Goal: Information Seeking & Learning: Find specific fact

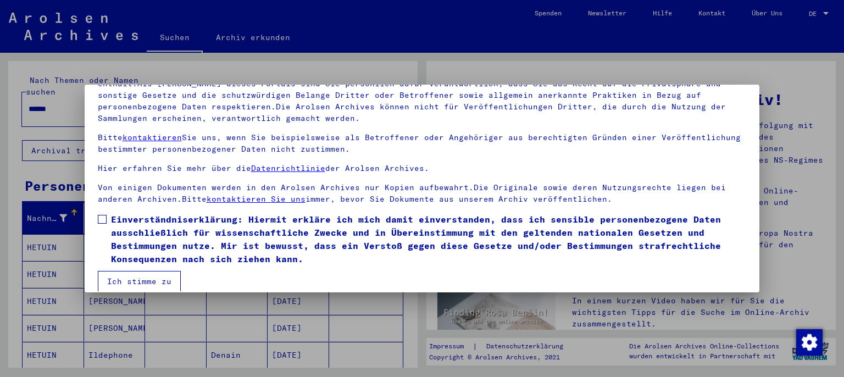
scroll to position [92, 0]
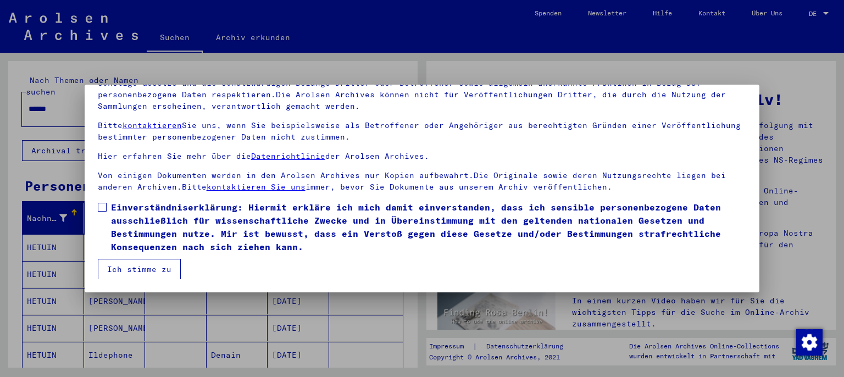
click at [104, 208] on span at bounding box center [102, 207] width 9 height 9
click at [138, 270] on button "Ich stimme zu" at bounding box center [139, 269] width 83 height 21
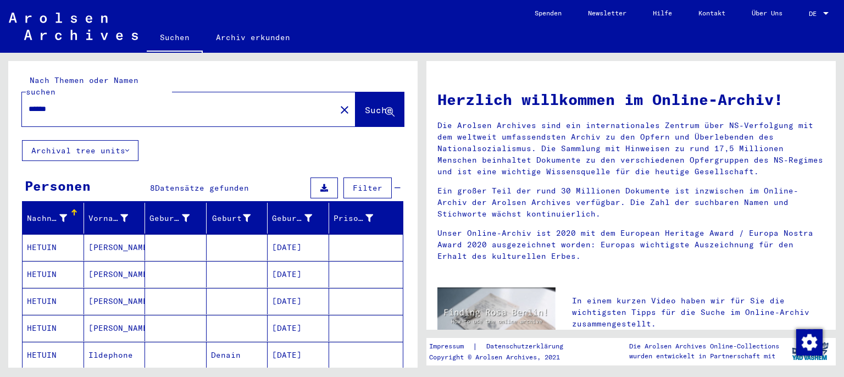
click at [35, 234] on mat-cell "HETUIN" at bounding box center [54, 247] width 62 height 26
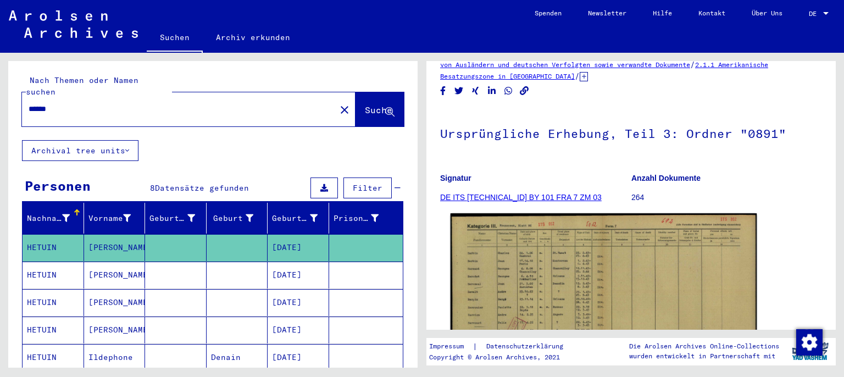
scroll to position [10, 0]
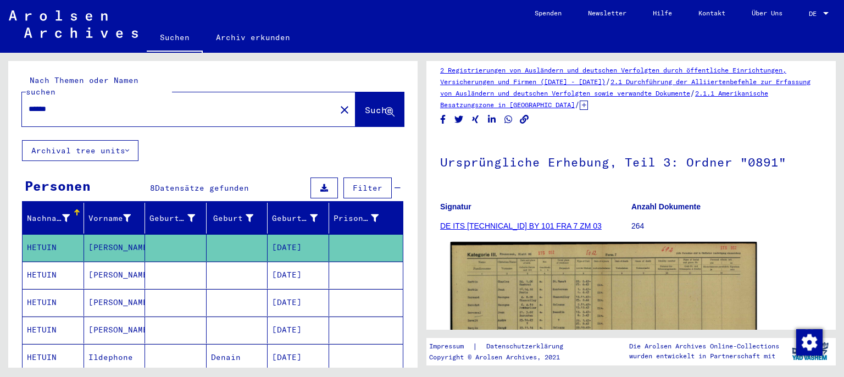
click at [568, 298] on img at bounding box center [603, 350] width 307 height 217
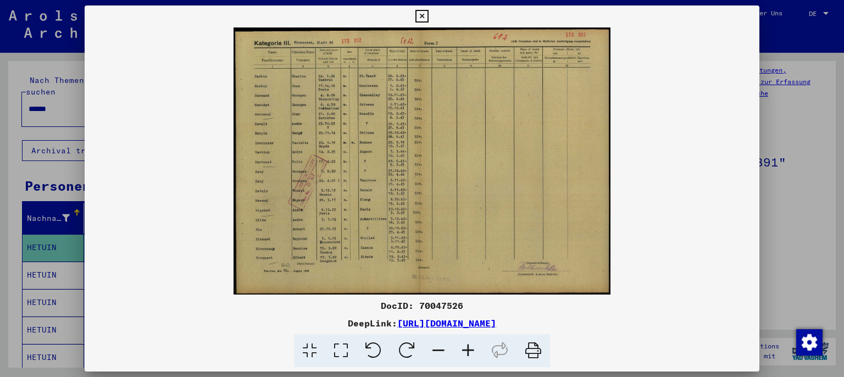
click at [467, 350] on icon at bounding box center [468, 351] width 30 height 34
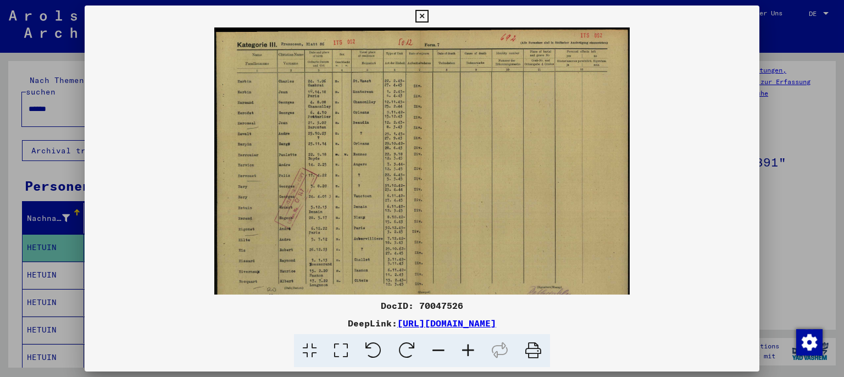
click at [467, 350] on icon at bounding box center [468, 351] width 30 height 34
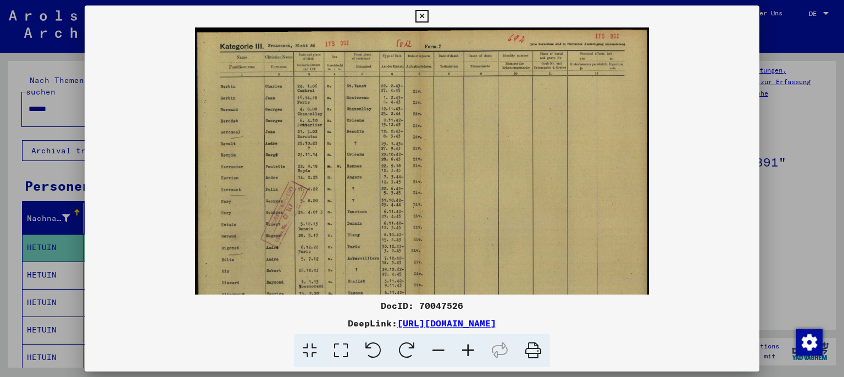
click at [467, 350] on icon at bounding box center [468, 351] width 30 height 34
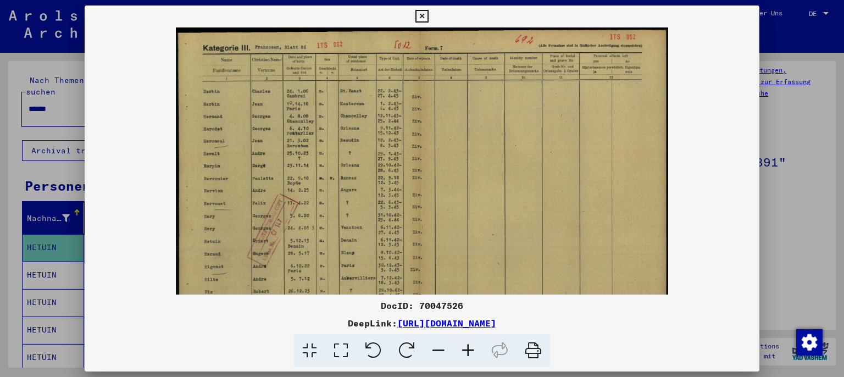
click at [467, 350] on icon at bounding box center [468, 351] width 30 height 34
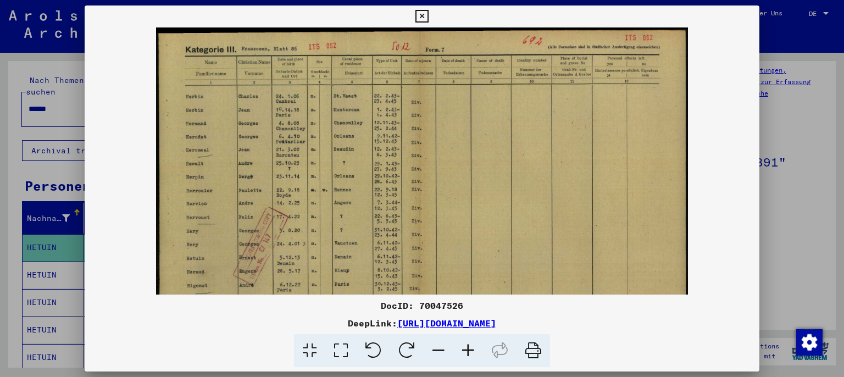
click at [467, 350] on icon at bounding box center [468, 351] width 30 height 34
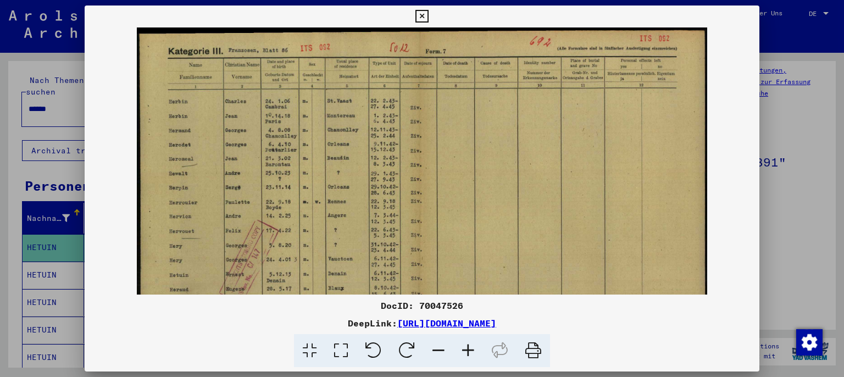
click at [467, 350] on icon at bounding box center [468, 351] width 30 height 34
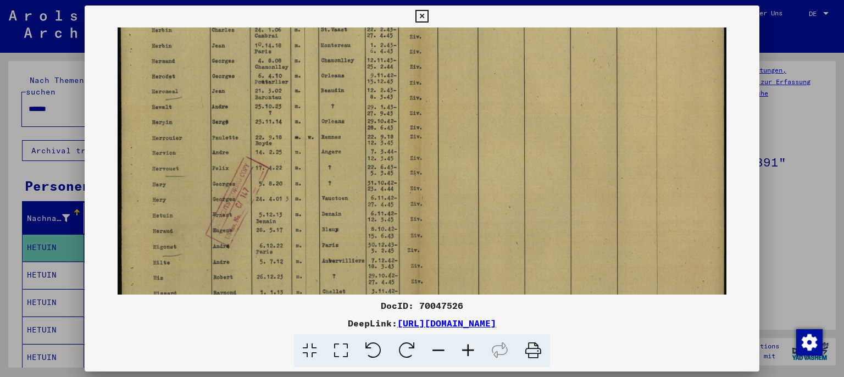
drag, startPoint x: 414, startPoint y: 205, endPoint x: 413, endPoint y: 132, distance: 73.6
click at [413, 132] on img at bounding box center [422, 167] width 609 height 432
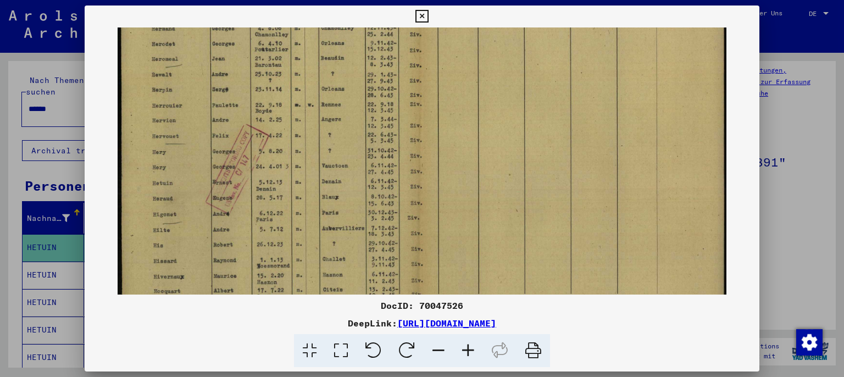
scroll to position [99, 0]
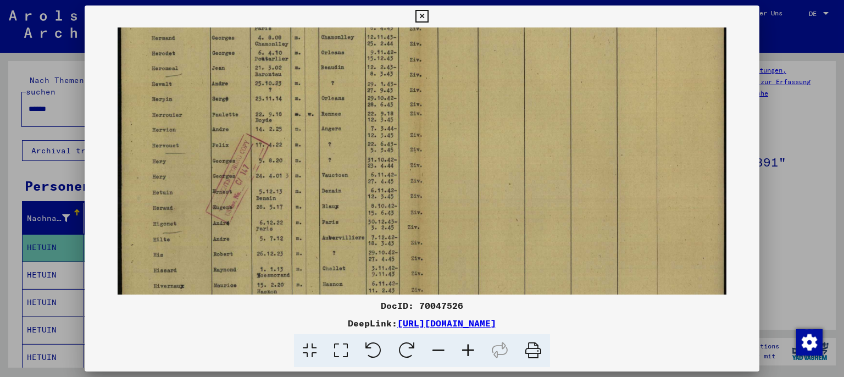
drag, startPoint x: 319, startPoint y: 225, endPoint x: 324, endPoint y: 217, distance: 9.6
click at [324, 217] on img at bounding box center [422, 144] width 609 height 432
click at [428, 15] on icon at bounding box center [421, 16] width 13 height 13
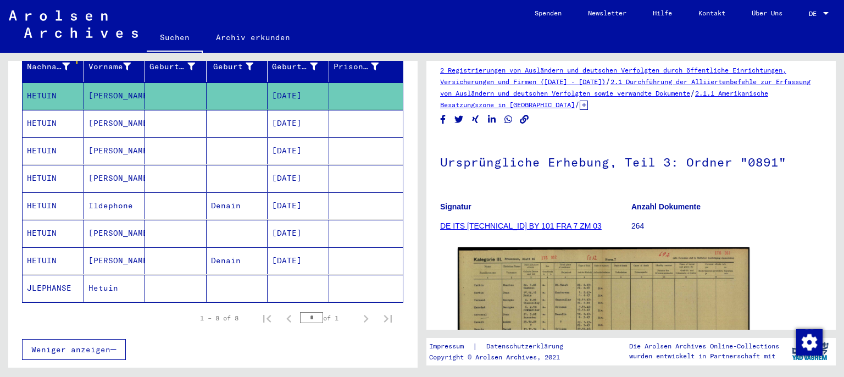
scroll to position [182, 0]
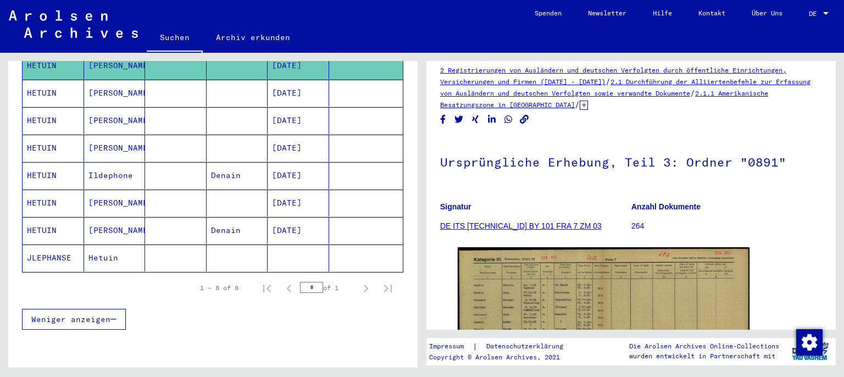
click at [100, 244] on mat-cell "Hetuin" at bounding box center [115, 257] width 62 height 27
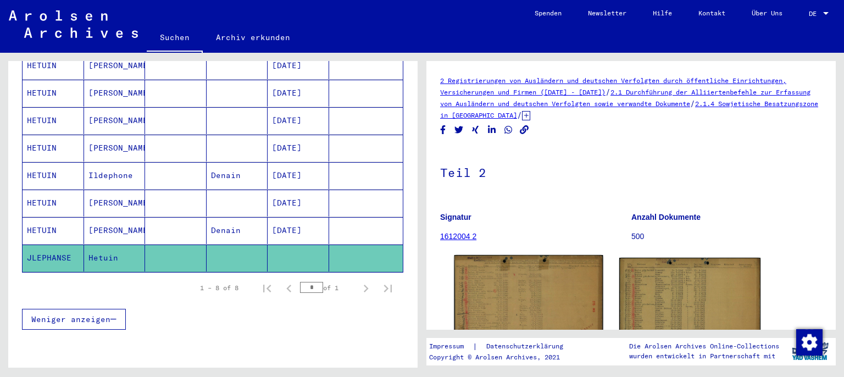
click at [508, 293] on img at bounding box center [528, 307] width 148 height 105
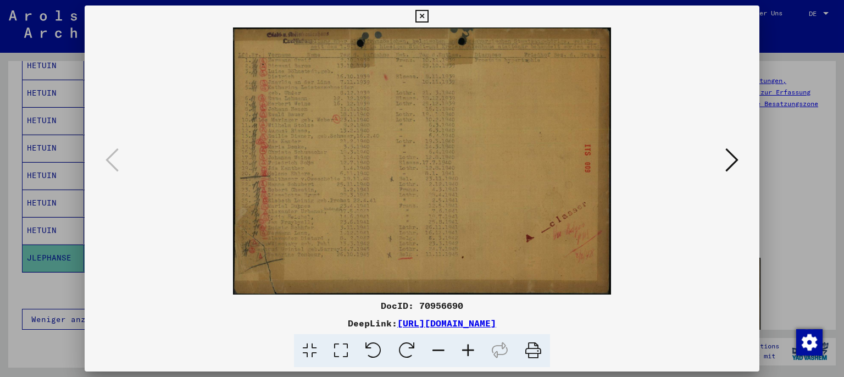
click at [307, 149] on img at bounding box center [422, 160] width 600 height 267
drag, startPoint x: 752, startPoint y: 12, endPoint x: 483, endPoint y: 85, distance: 278.2
click at [428, 12] on icon at bounding box center [421, 16] width 13 height 13
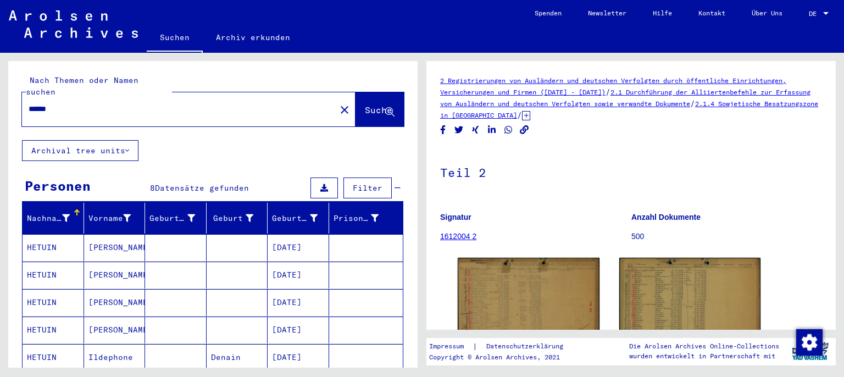
drag, startPoint x: 61, startPoint y: 97, endPoint x: 14, endPoint y: 94, distance: 46.8
click at [29, 103] on input "******" at bounding box center [179, 109] width 300 height 12
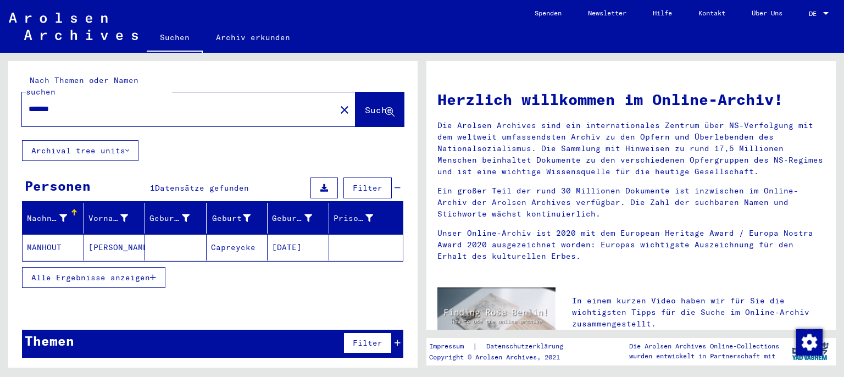
click at [52, 234] on mat-cell "MANHOUT" at bounding box center [54, 247] width 62 height 26
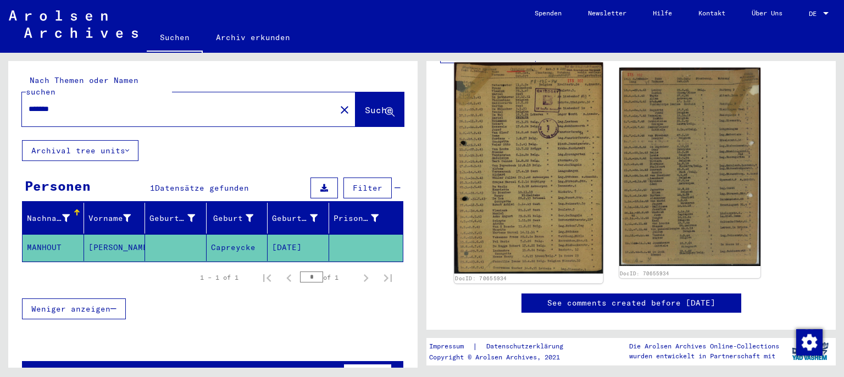
scroll to position [182, 0]
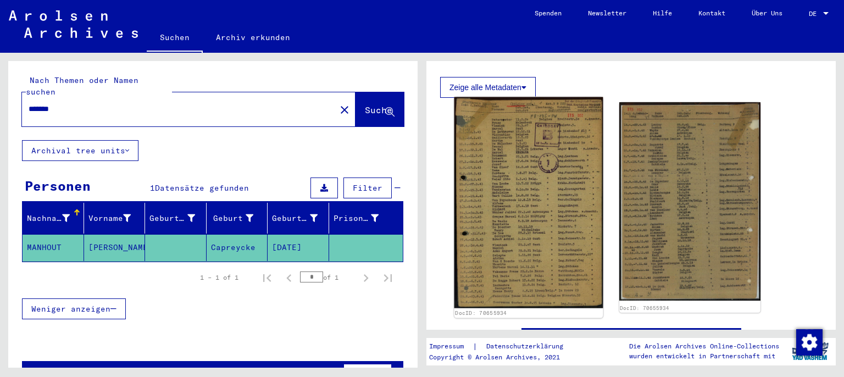
click at [519, 199] on img at bounding box center [528, 202] width 148 height 211
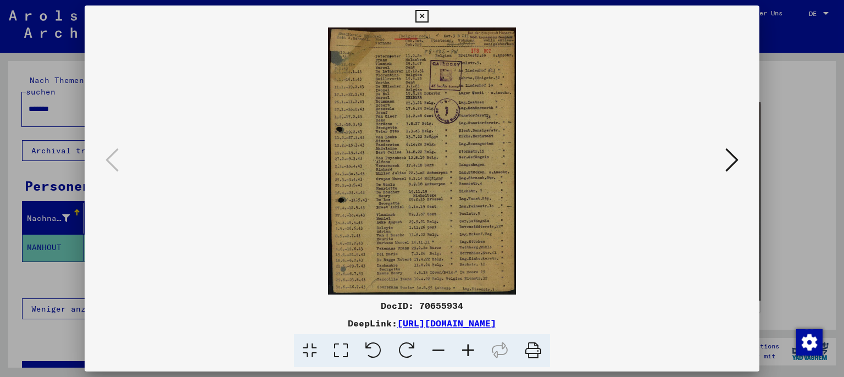
click at [465, 349] on icon at bounding box center [468, 351] width 30 height 34
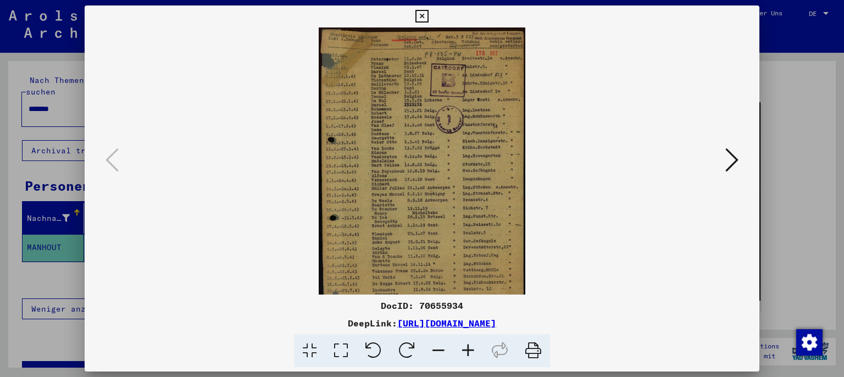
click at [465, 349] on icon at bounding box center [468, 351] width 30 height 34
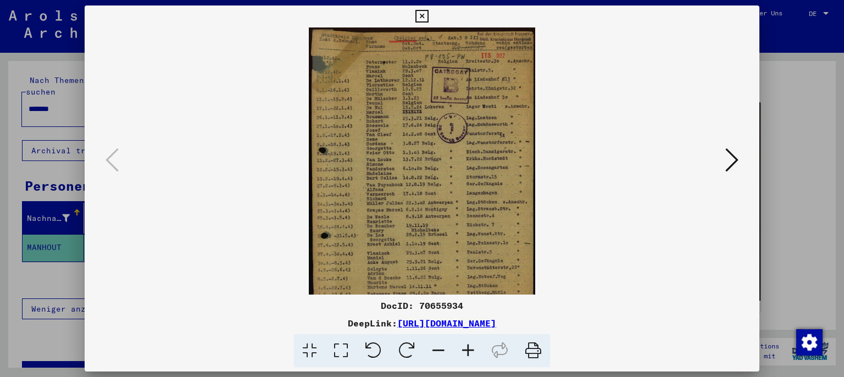
click at [465, 349] on icon at bounding box center [468, 351] width 30 height 34
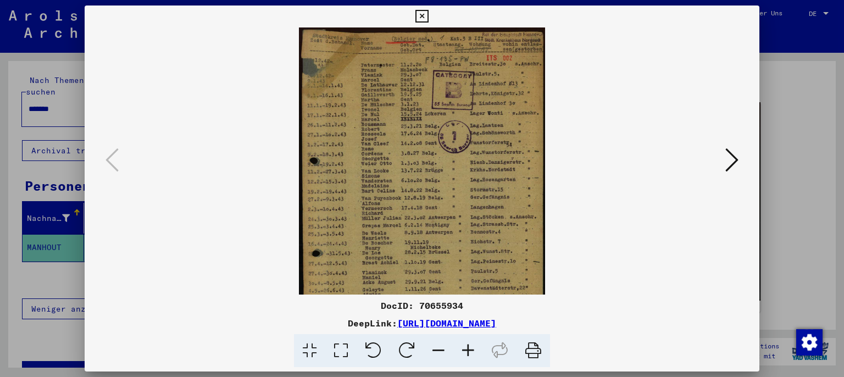
click at [465, 349] on icon at bounding box center [468, 351] width 30 height 34
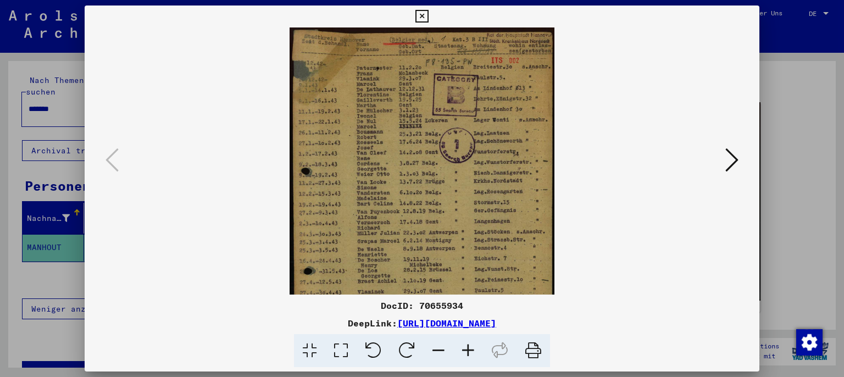
click at [465, 349] on icon at bounding box center [468, 351] width 30 height 34
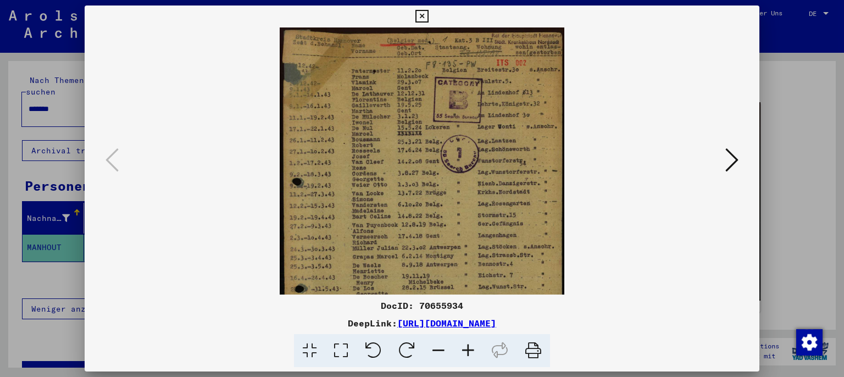
click at [465, 349] on icon at bounding box center [468, 351] width 30 height 34
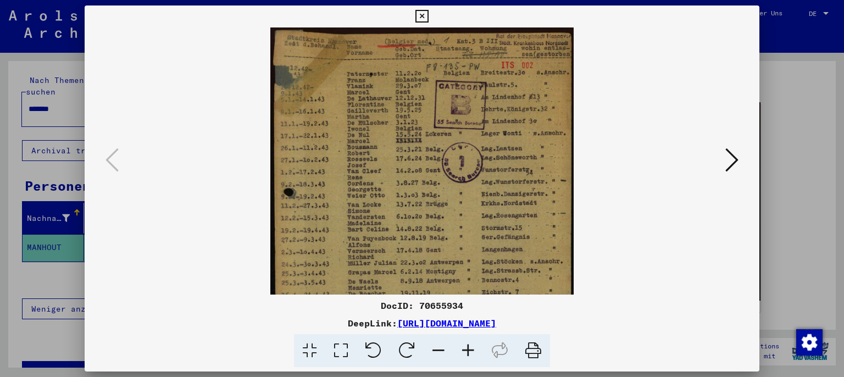
click at [465, 349] on icon at bounding box center [468, 351] width 30 height 34
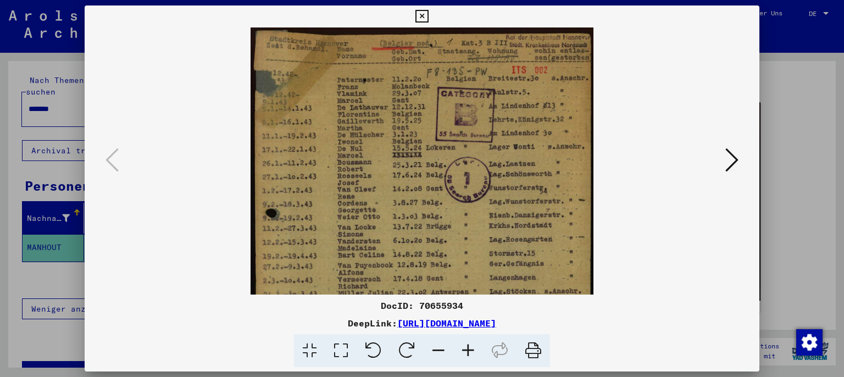
click at [465, 349] on icon at bounding box center [468, 351] width 30 height 34
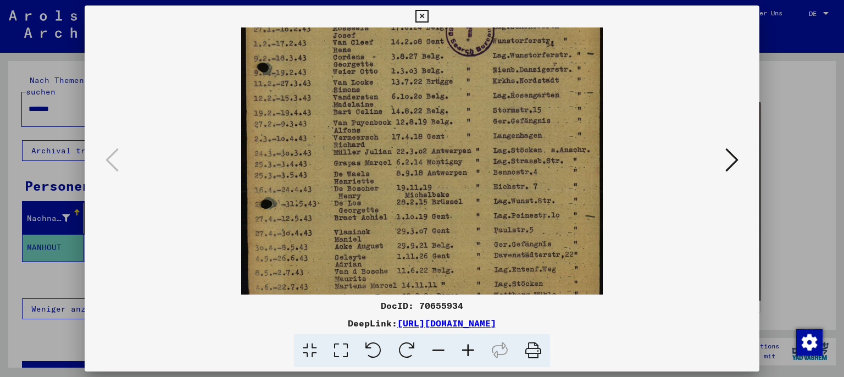
drag, startPoint x: 388, startPoint y: 274, endPoint x: 364, endPoint y: 130, distance: 145.3
click at [366, 124] on img at bounding box center [421, 128] width 361 height 514
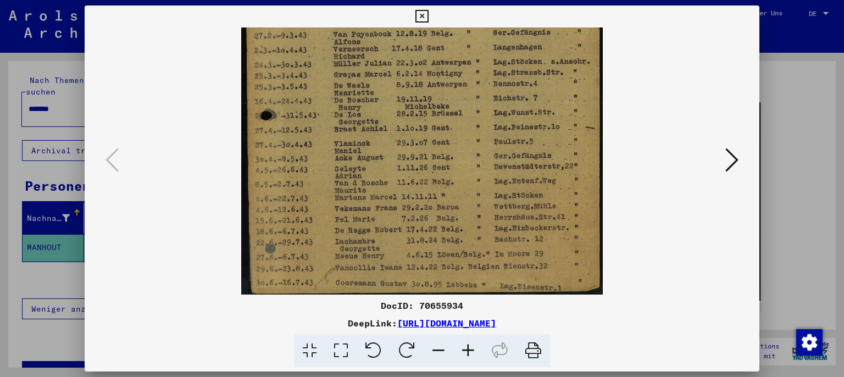
scroll to position [247, 0]
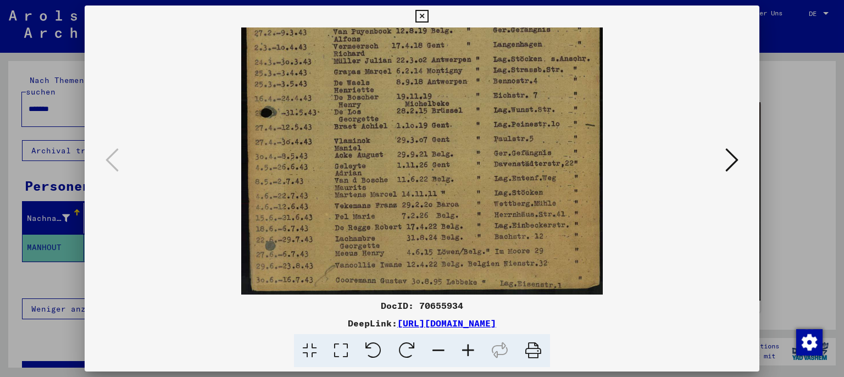
drag, startPoint x: 394, startPoint y: 249, endPoint x: 368, endPoint y: 137, distance: 115.1
click at [368, 137] on img at bounding box center [421, 37] width 361 height 514
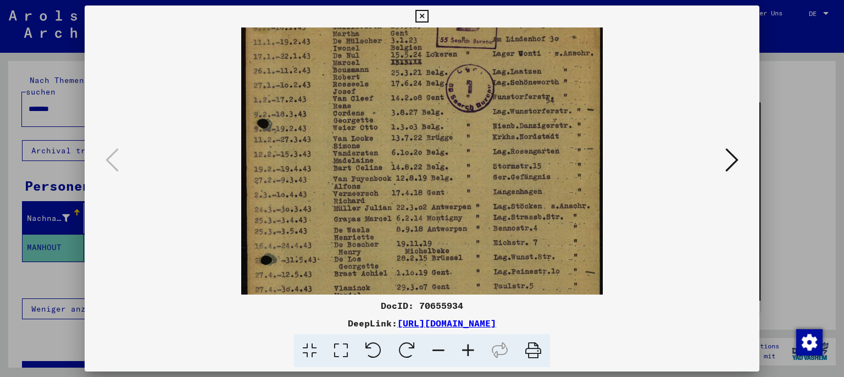
drag, startPoint x: 419, startPoint y: 152, endPoint x: 381, endPoint y: 245, distance: 100.8
click at [402, 297] on div "DocID: 70655934 DeepLink: [URL][DOMAIN_NAME]" at bounding box center [422, 186] width 675 height 362
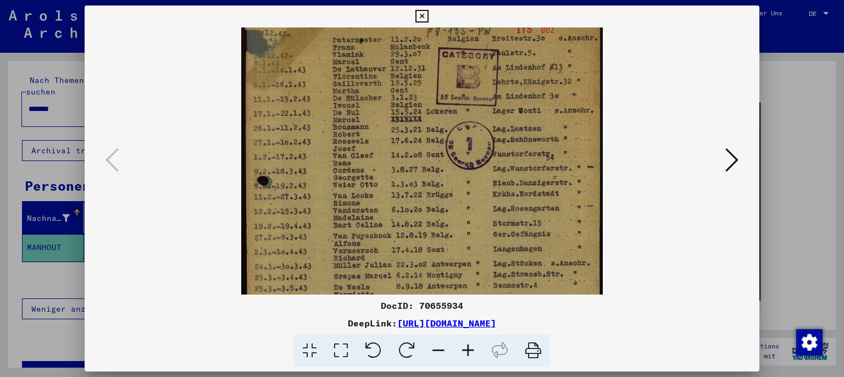
scroll to position [0, 0]
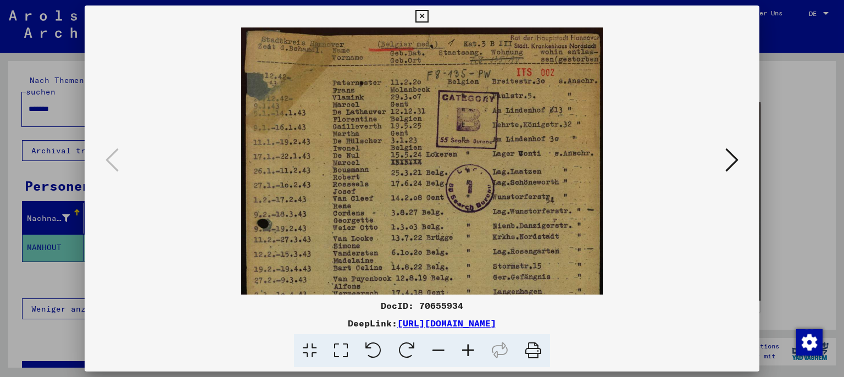
drag, startPoint x: 360, startPoint y: 122, endPoint x: 360, endPoint y: 252, distance: 129.1
click at [360, 252] on img at bounding box center [421, 284] width 361 height 514
click at [736, 161] on icon at bounding box center [731, 160] width 13 height 26
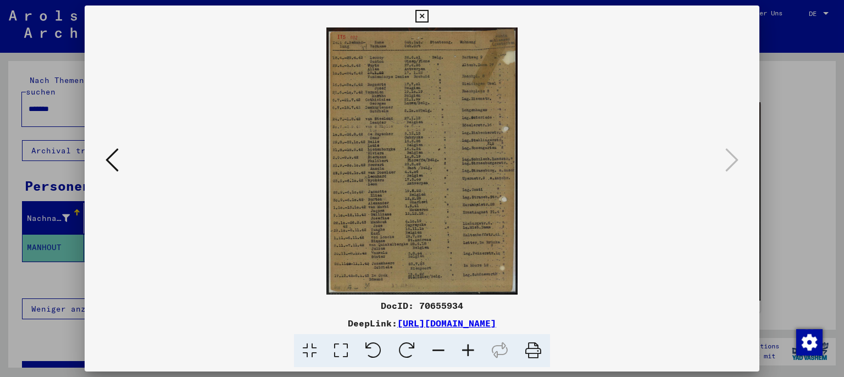
click at [469, 348] on icon at bounding box center [468, 351] width 30 height 34
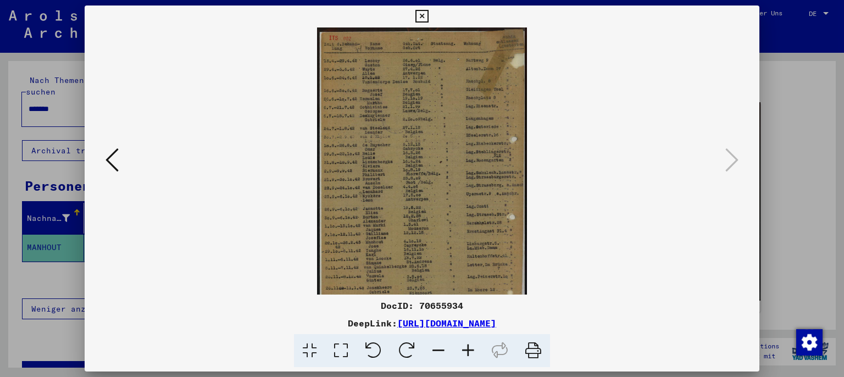
click at [469, 348] on icon at bounding box center [468, 351] width 30 height 34
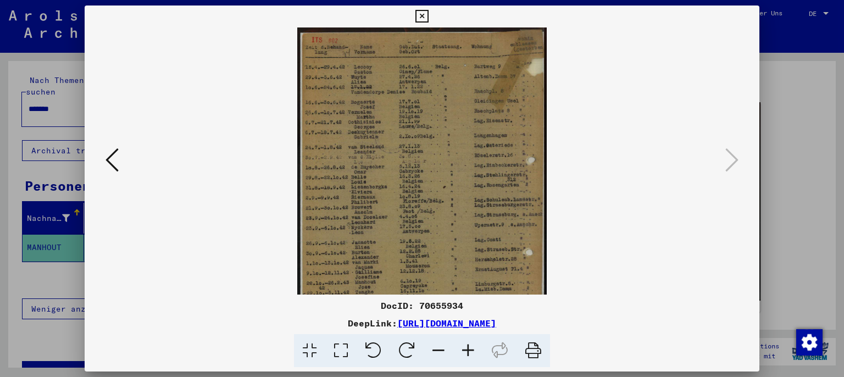
click at [469, 348] on icon at bounding box center [468, 351] width 30 height 34
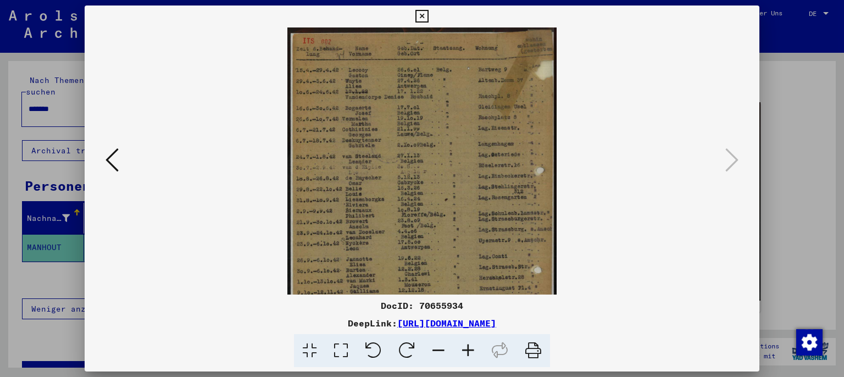
click at [469, 348] on icon at bounding box center [468, 351] width 30 height 34
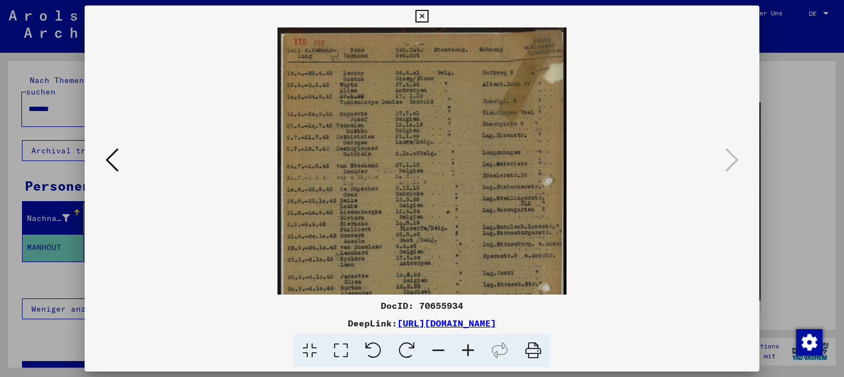
click at [469, 348] on icon at bounding box center [468, 351] width 30 height 34
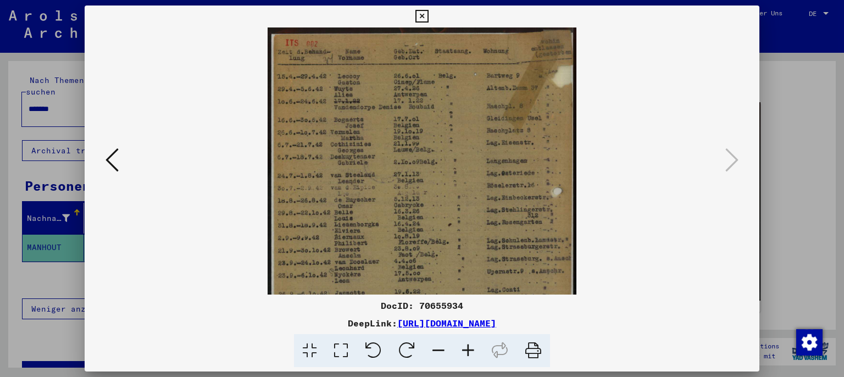
click at [469, 348] on icon at bounding box center [468, 351] width 30 height 34
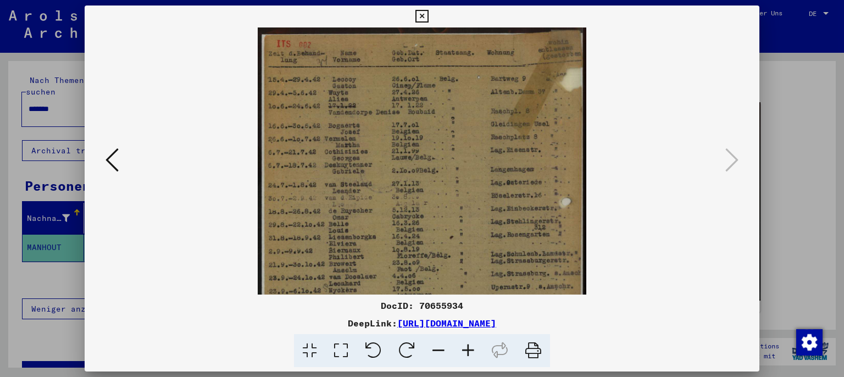
click at [469, 348] on icon at bounding box center [468, 351] width 30 height 34
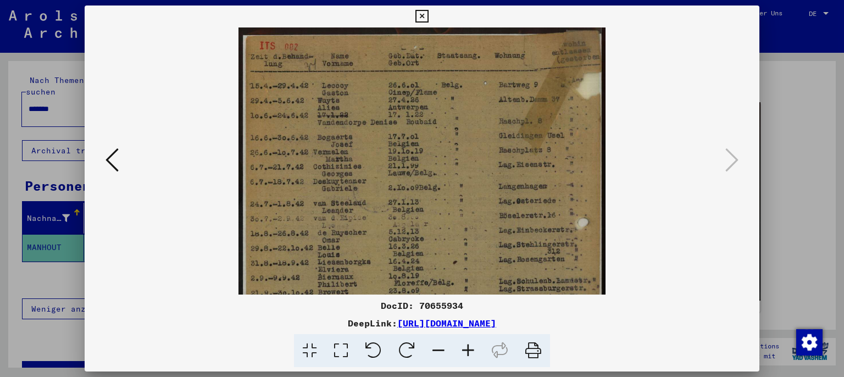
click at [469, 348] on icon at bounding box center [468, 351] width 30 height 34
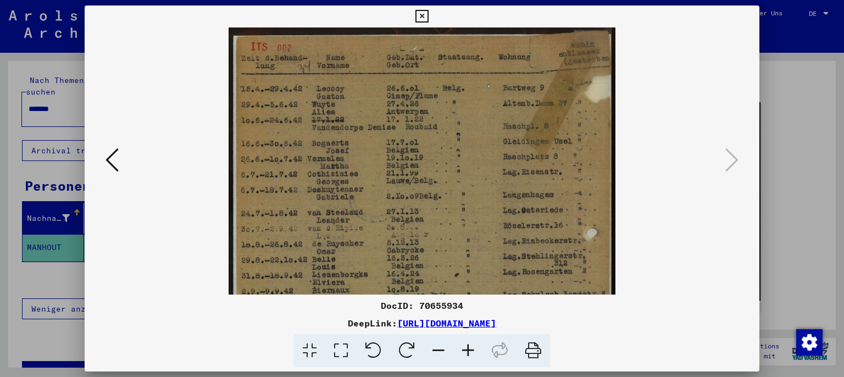
click at [469, 348] on icon at bounding box center [468, 351] width 30 height 34
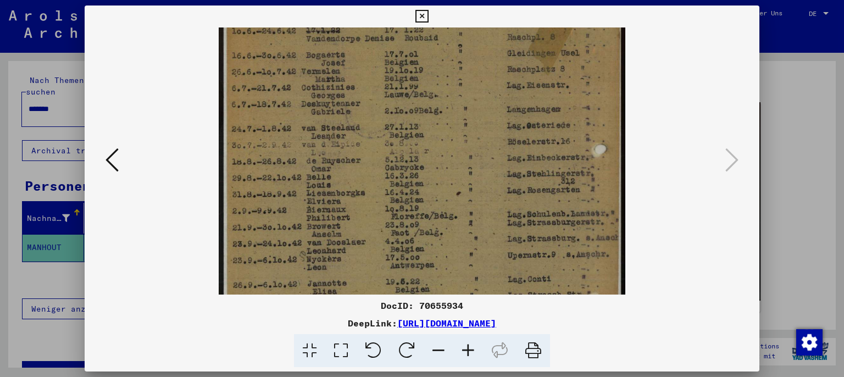
scroll to position [94, 0]
drag, startPoint x: 371, startPoint y: 252, endPoint x: 369, endPoint y: 166, distance: 86.3
click at [369, 166] on img at bounding box center [422, 217] width 406 height 569
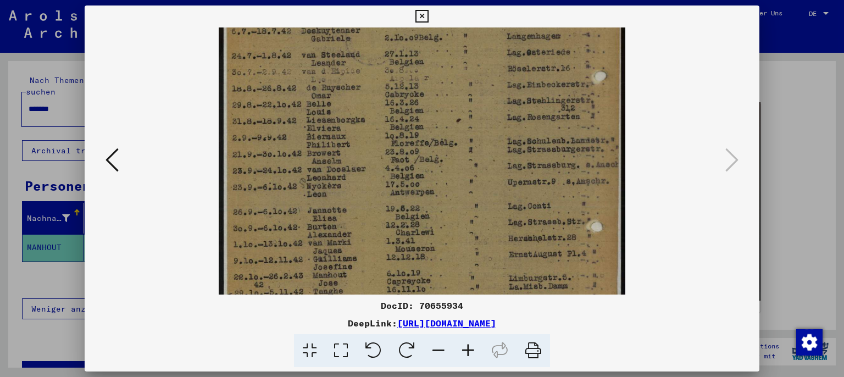
scroll to position [169, 0]
drag, startPoint x: 346, startPoint y: 250, endPoint x: 348, endPoint y: 179, distance: 71.5
click at [348, 179] on img at bounding box center [422, 142] width 406 height 569
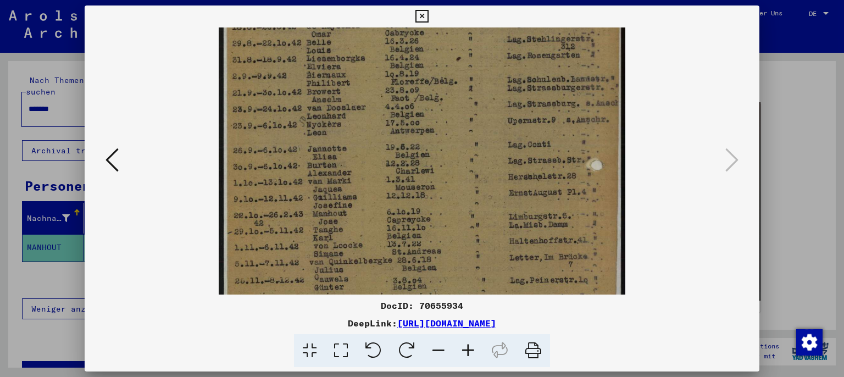
scroll to position [231, 0]
drag, startPoint x: 365, startPoint y: 253, endPoint x: 356, endPoint y: 192, distance: 61.6
click at [356, 192] on img at bounding box center [422, 81] width 406 height 569
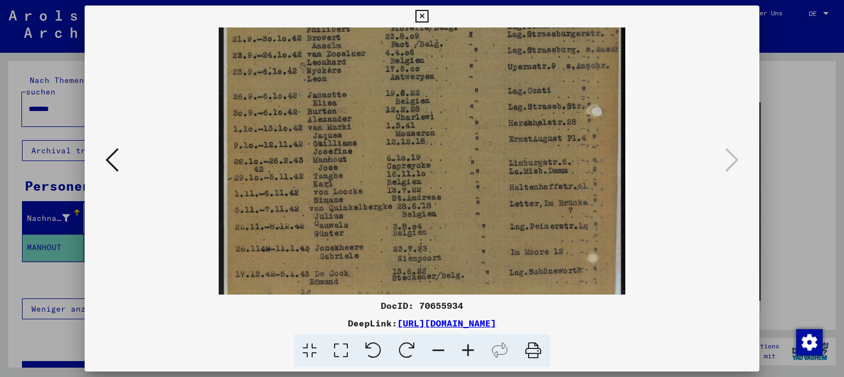
scroll to position [302, 0]
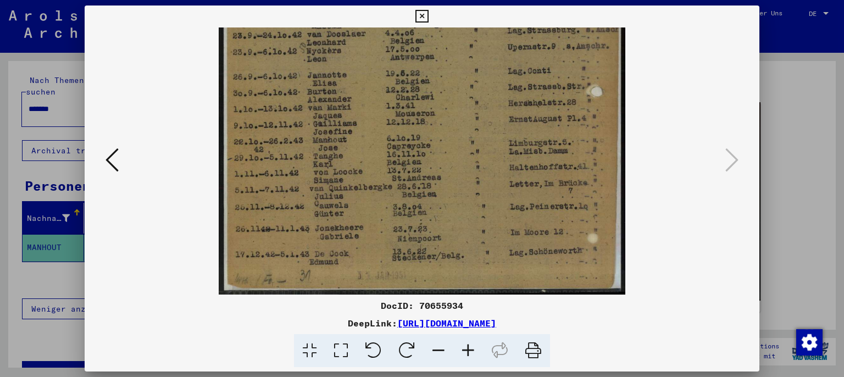
drag, startPoint x: 363, startPoint y: 225, endPoint x: 362, endPoint y: 153, distance: 72.5
click at [362, 153] on img at bounding box center [422, 9] width 406 height 569
click at [428, 14] on icon at bounding box center [421, 16] width 13 height 13
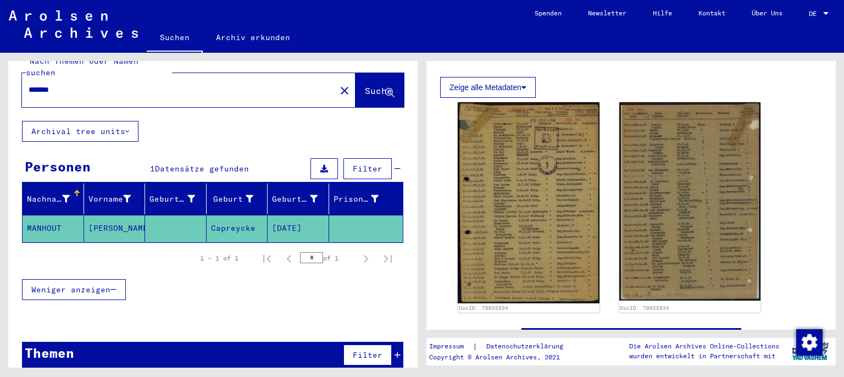
scroll to position [0, 0]
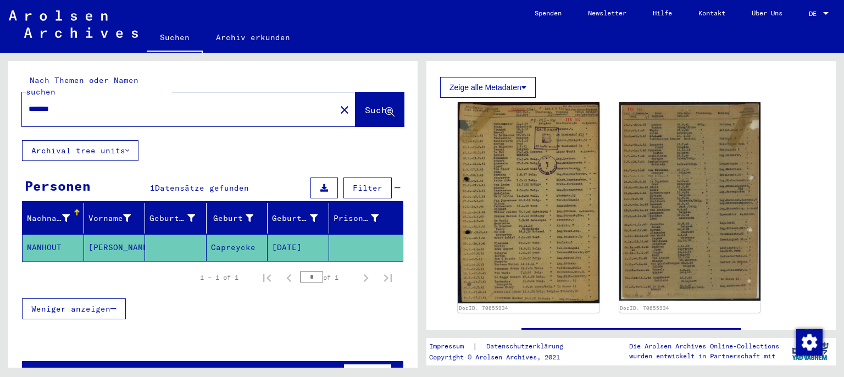
drag, startPoint x: 69, startPoint y: 98, endPoint x: 0, endPoint y: 98, distance: 68.7
click at [29, 103] on input "*******" at bounding box center [179, 109] width 300 height 12
type input "******"
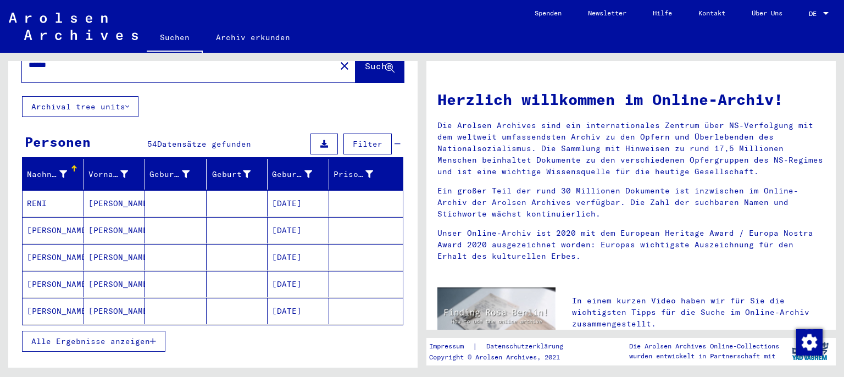
scroll to position [60, 0]
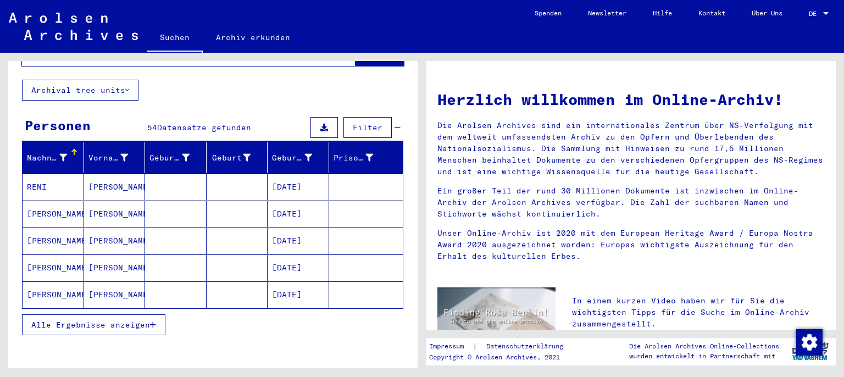
click at [105, 286] on mat-cell "[PERSON_NAME]" at bounding box center [115, 294] width 62 height 26
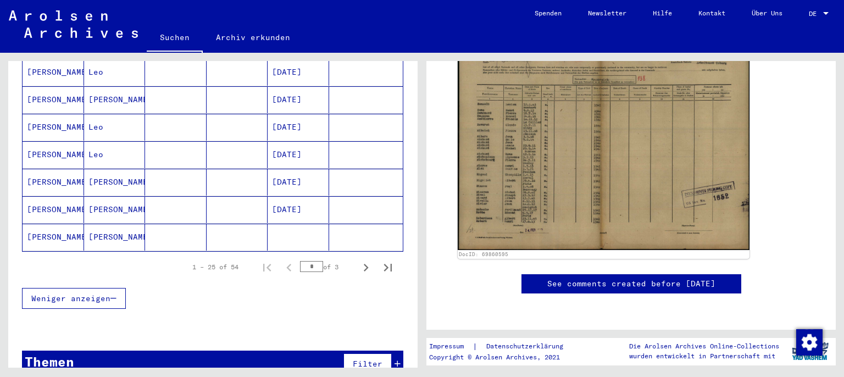
scroll to position [673, 0]
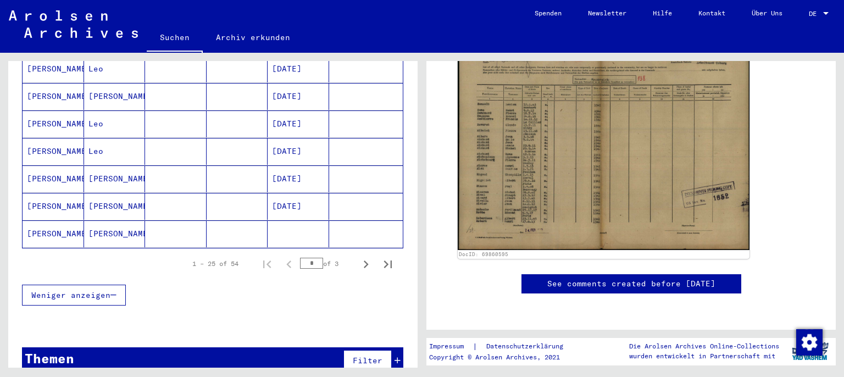
click at [96, 165] on mat-cell "[PERSON_NAME]" at bounding box center [115, 178] width 62 height 27
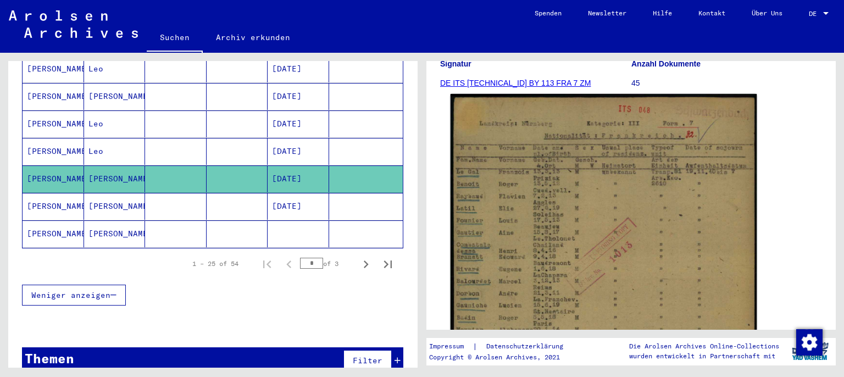
scroll to position [242, 0]
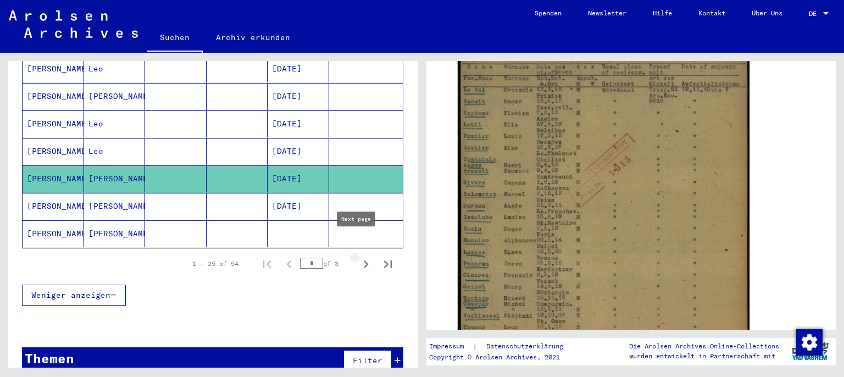
click at [364, 260] on icon "Next page" at bounding box center [366, 264] width 5 height 8
type input "*"
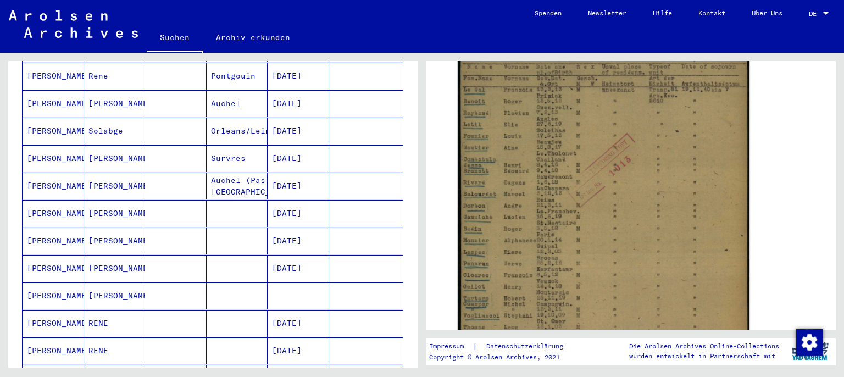
scroll to position [431, 0]
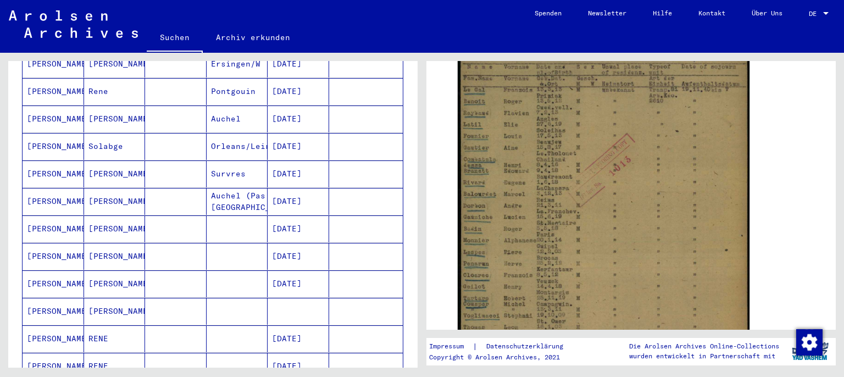
click at [97, 270] on mat-cell "[PERSON_NAME]" at bounding box center [115, 283] width 62 height 27
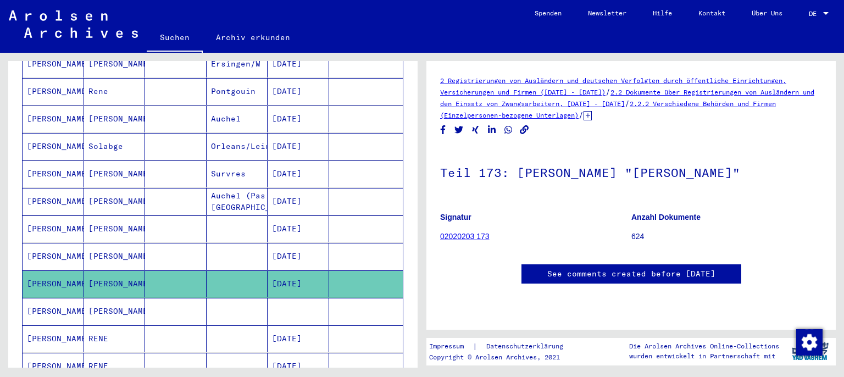
click at [478, 236] on link "02020203 173" at bounding box center [464, 236] width 49 height 9
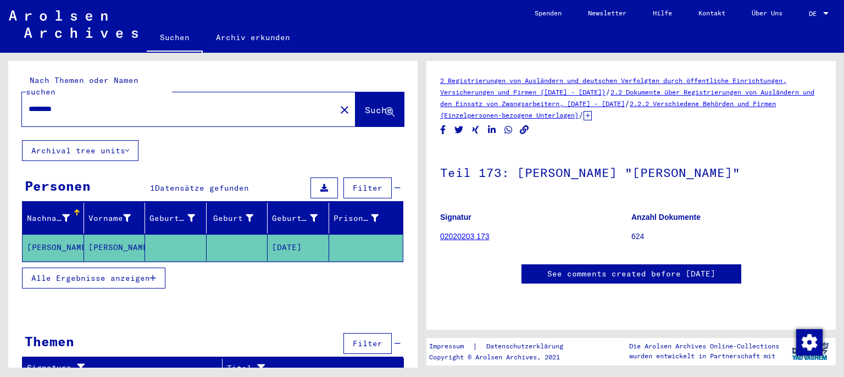
type input "******"
